Goal: Task Accomplishment & Management: Manage account settings

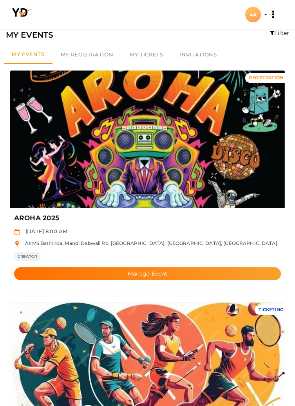
scroll to position [15, 0]
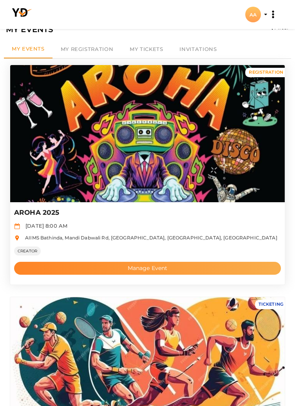
click at [78, 265] on button "Manage Event" at bounding box center [147, 268] width 267 height 13
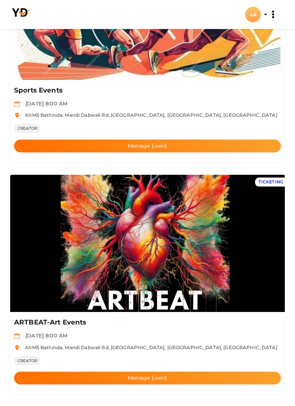
scroll to position [371, 0]
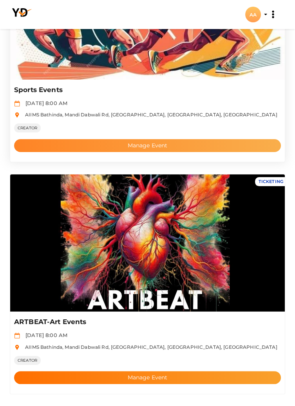
click at [170, 144] on button "Manage Event" at bounding box center [147, 145] width 267 height 13
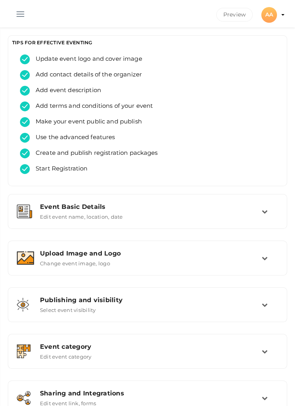
click at [19, 9] on button "button" at bounding box center [20, 12] width 20 height 20
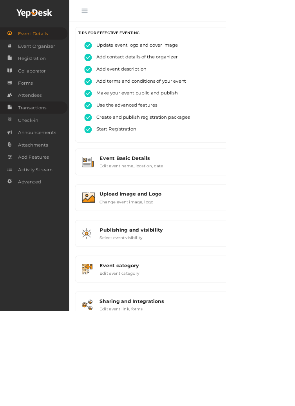
click at [22, 141] on link "Transactions" at bounding box center [44, 141] width 88 height 16
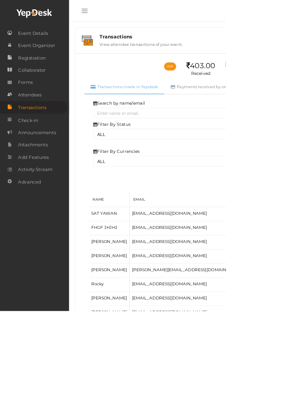
click at [112, 8] on button "button" at bounding box center [110, 12] width 20 height 20
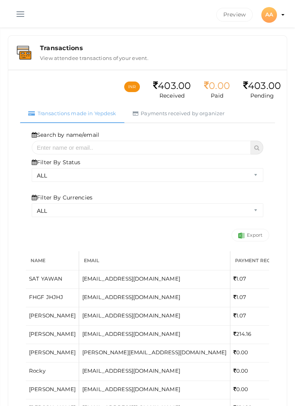
click at [12, 12] on button "button" at bounding box center [20, 12] width 20 height 20
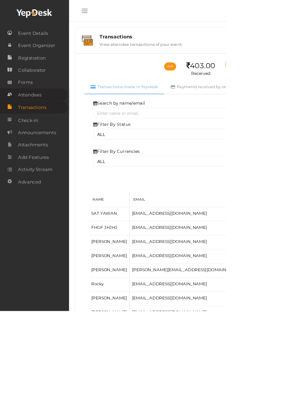
click at [43, 117] on link "Attendees" at bounding box center [44, 124] width 88 height 16
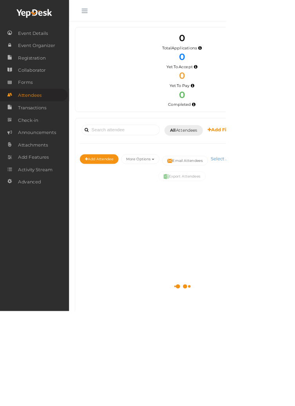
click at [110, 8] on button "button" at bounding box center [110, 12] width 20 height 20
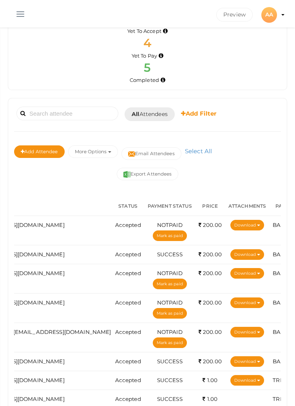
scroll to position [0, 262]
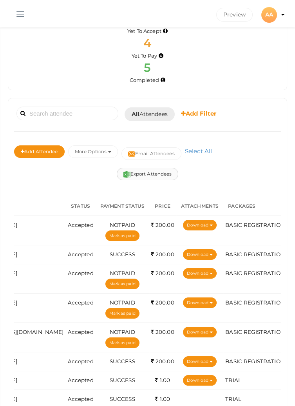
click at [144, 174] on button "Export Attendees" at bounding box center [148, 174] width 62 height 13
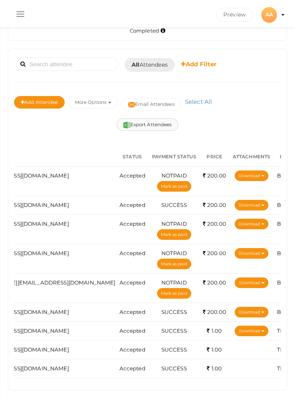
scroll to position [0, 211]
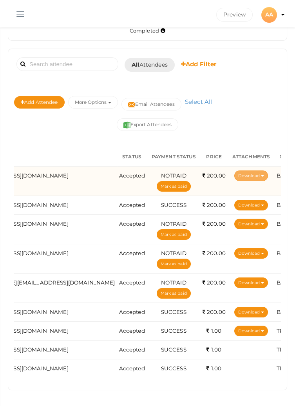
click at [235, 171] on button "Download" at bounding box center [252, 176] width 34 height 11
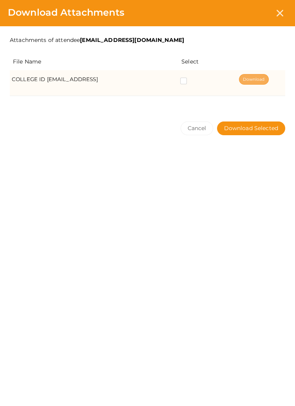
click at [267, 80] on link "Download" at bounding box center [254, 79] width 30 height 11
click at [190, 82] on label at bounding box center [185, 82] width 10 height 8
click at [173, 80] on CARD_mihirdhawan18\@gmail\ "checkbox" at bounding box center [173, 80] width 0 height 0
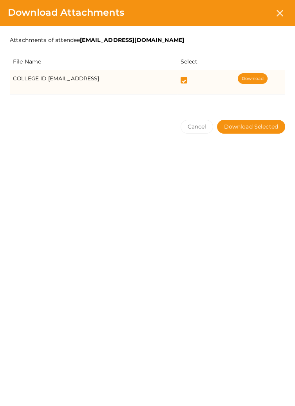
select select "ALL"
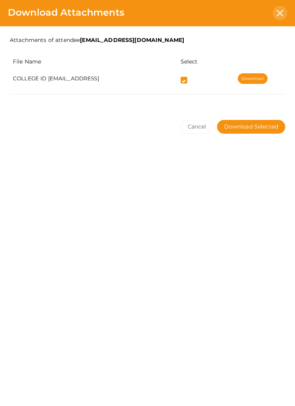
click at [281, 13] on icon at bounding box center [280, 13] width 7 height 7
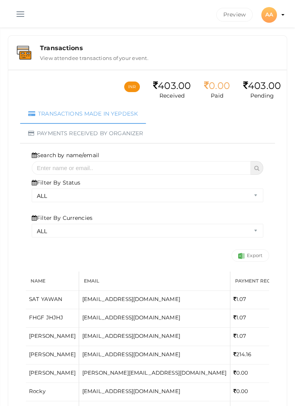
click at [15, 17] on button "button" at bounding box center [20, 12] width 20 height 20
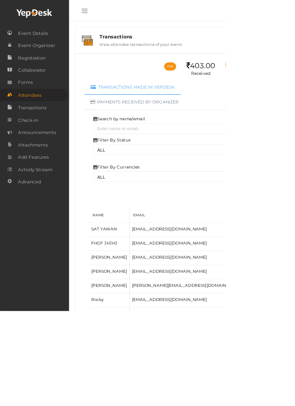
click at [27, 123] on span "Attendees" at bounding box center [39, 125] width 31 height 16
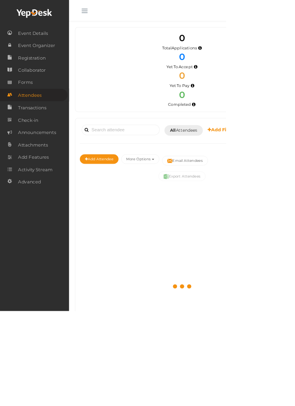
click at [115, 13] on button "button" at bounding box center [110, 12] width 20 height 20
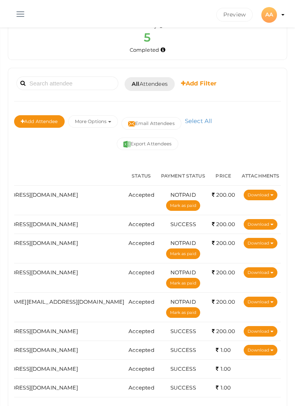
scroll to position [0, 207]
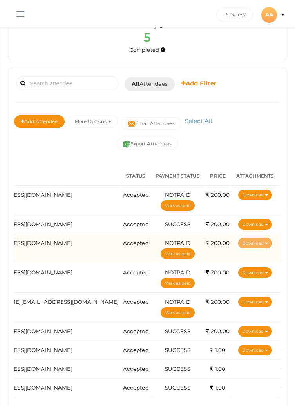
click at [239, 242] on button "Download" at bounding box center [256, 243] width 34 height 11
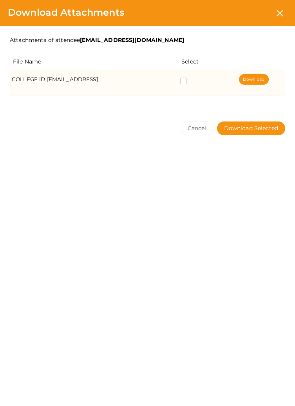
click at [190, 81] on label at bounding box center [185, 82] width 10 height 8
click at [173, 80] on CARD_anishmoharwal8644\@gmail\ "checkbox" at bounding box center [173, 80] width 0 height 0
click at [268, 82] on link "Download" at bounding box center [254, 79] width 30 height 11
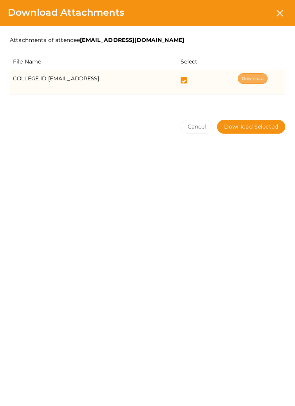
select select "ALL"
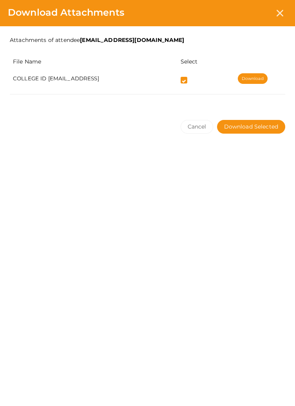
click at [273, 10] on div "Download Attachments" at bounding box center [147, 13] width 295 height 26
click at [283, 9] on div at bounding box center [280, 13] width 15 height 15
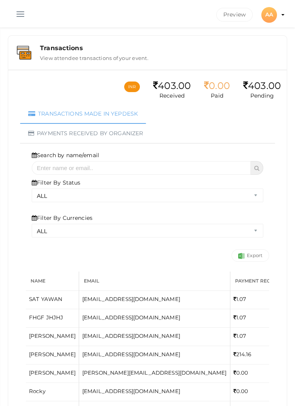
click at [16, 7] on button "button" at bounding box center [20, 12] width 20 height 20
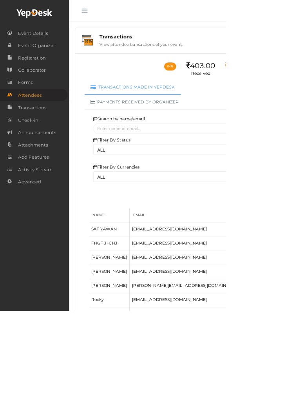
click at [38, 124] on span "Attendees" at bounding box center [39, 125] width 31 height 16
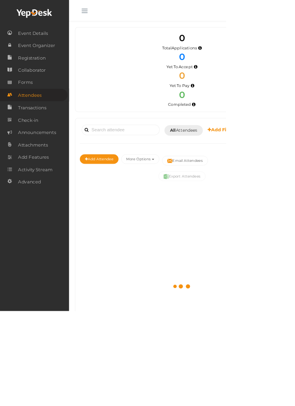
click at [104, 5] on button "button" at bounding box center [110, 12] width 20 height 20
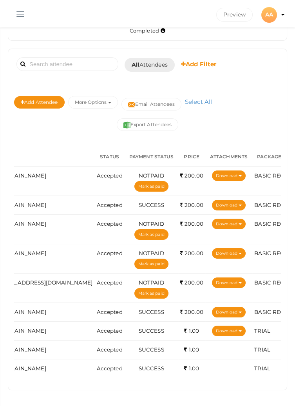
scroll to position [0, 237]
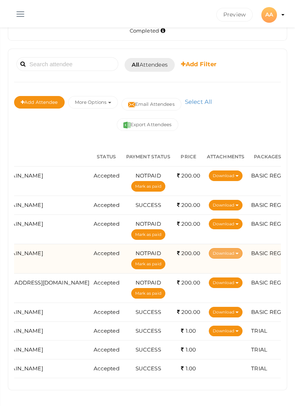
click at [209, 248] on button "Download" at bounding box center [226, 253] width 34 height 11
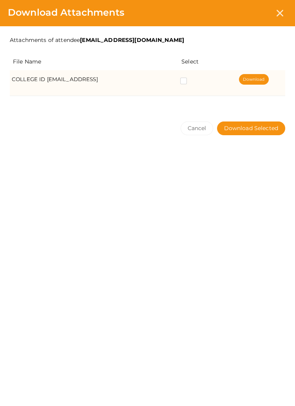
click at [190, 82] on label at bounding box center [185, 82] width 10 height 8
click at [173, 80] on CARD_rudrarawat6969yo\@gmail\ "checkbox" at bounding box center [173, 80] width 0 height 0
click at [265, 80] on link "Download" at bounding box center [254, 79] width 30 height 11
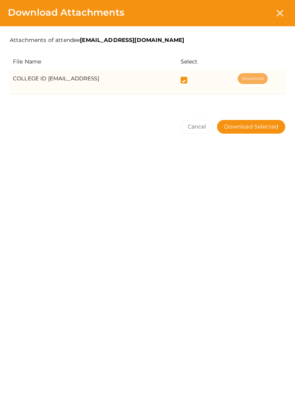
select select "ALL"
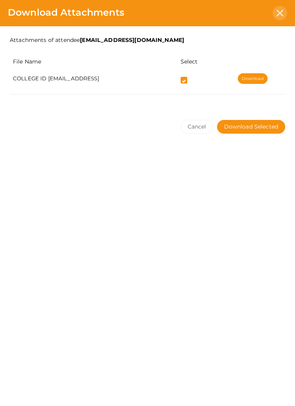
click at [279, 16] on div at bounding box center [280, 13] width 15 height 15
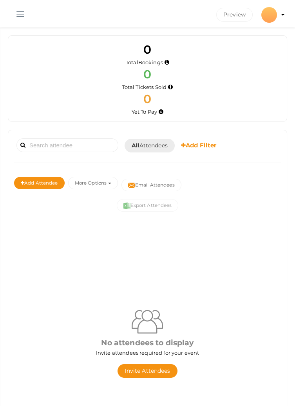
click at [19, 7] on button "button" at bounding box center [20, 12] width 20 height 20
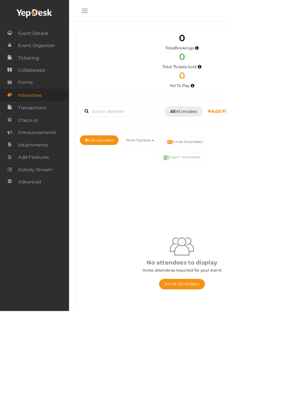
click at [24, 124] on span "Attendees" at bounding box center [39, 125] width 31 height 16
click at [114, 10] on button "button" at bounding box center [110, 12] width 20 height 20
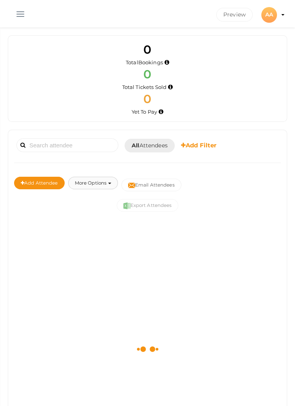
click at [87, 181] on button "More Options" at bounding box center [93, 183] width 50 height 13
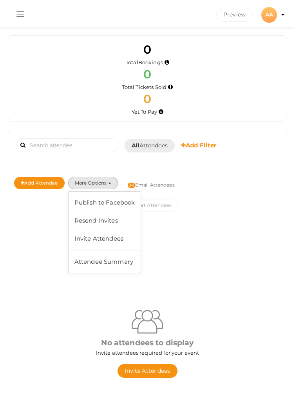
click at [27, 236] on div "No attendees to display Invite attendees required for your event Invite Attende…" at bounding box center [147, 342] width 267 height 247
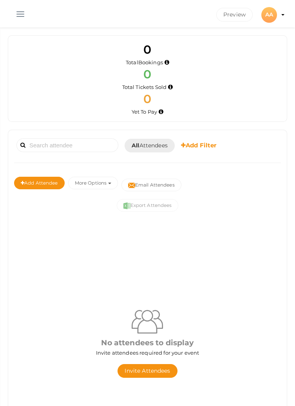
click at [141, 145] on span "All Attendees" at bounding box center [150, 146] width 36 height 8
click at [70, 237] on div at bounding box center [147, 203] width 295 height 406
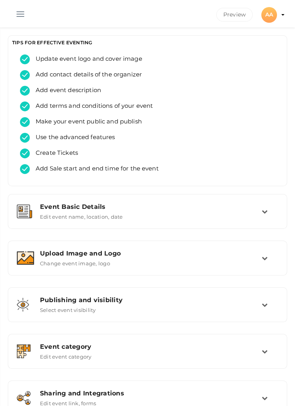
click at [22, 14] on span "button" at bounding box center [20, 14] width 8 height 1
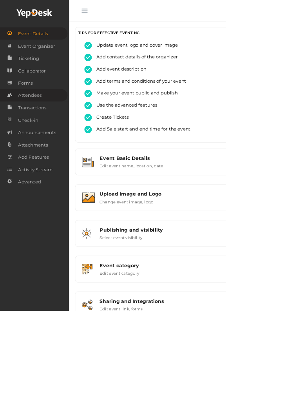
click at [32, 118] on span "Attendees" at bounding box center [39, 125] width 31 height 16
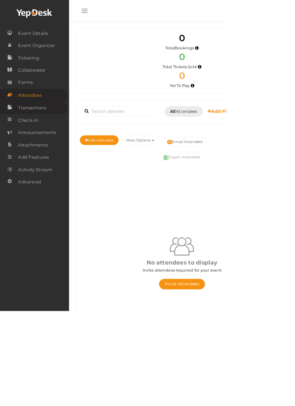
click at [40, 144] on span "Transactions" at bounding box center [42, 141] width 37 height 16
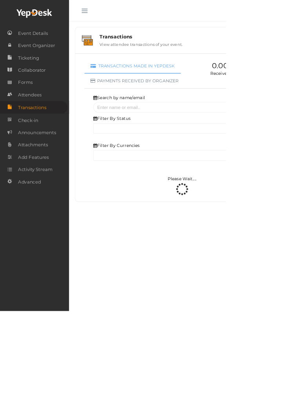
select select "ALL"
